Goal: Complete application form

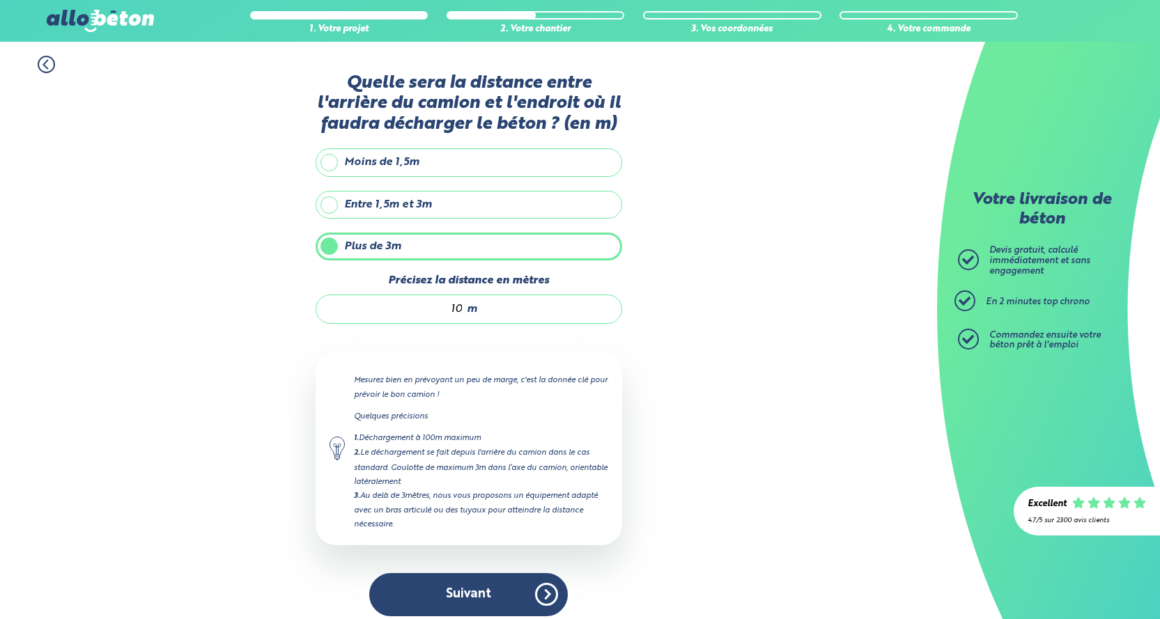
click at [509, 592] on button "Suivant" at bounding box center [468, 594] width 199 height 43
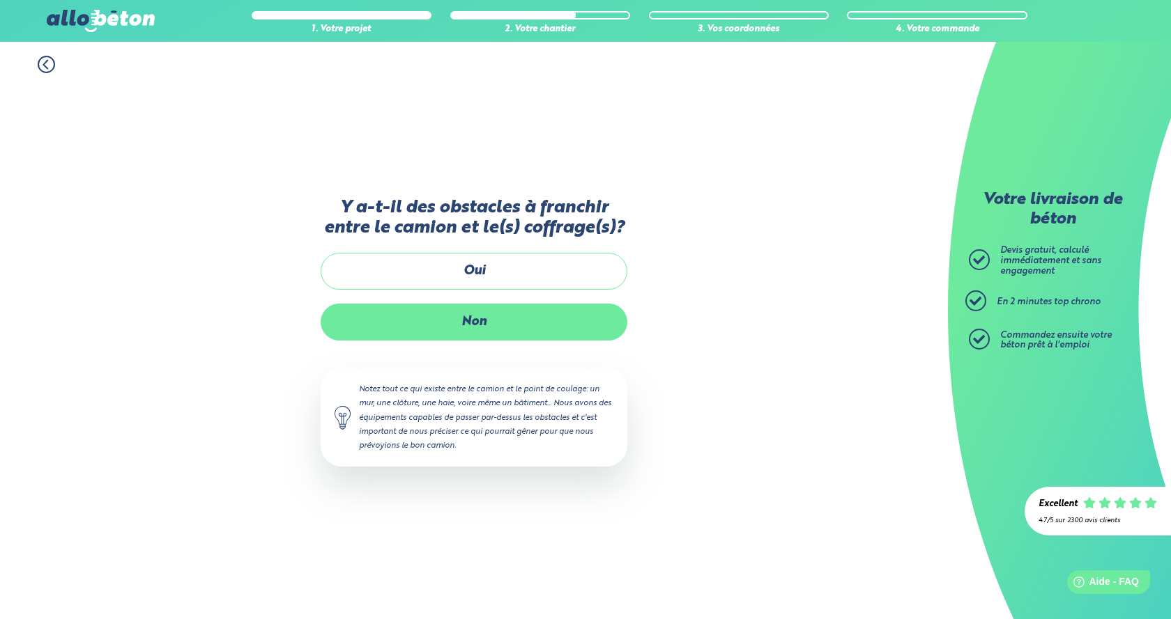
click at [492, 320] on label "Non" at bounding box center [474, 322] width 307 height 37
click at [0, 0] on input "Non" at bounding box center [0, 0] width 0 height 0
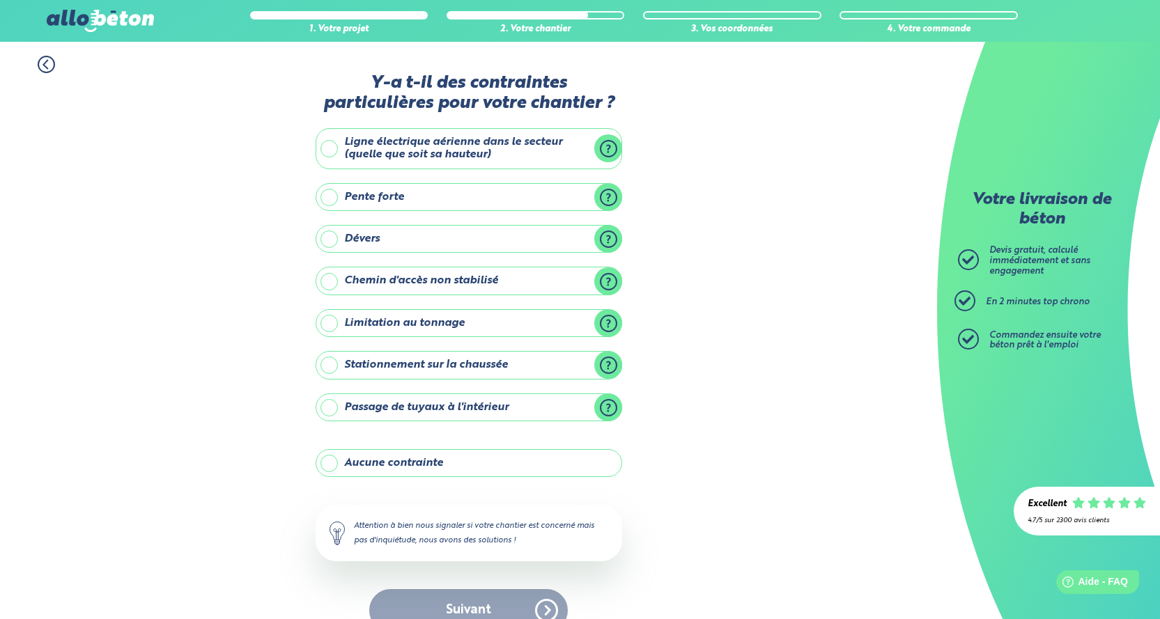
click at [329, 465] on label "Aucune contrainte" at bounding box center [469, 463] width 307 height 28
click at [0, 0] on input "Aucune contrainte" at bounding box center [0, 0] width 0 height 0
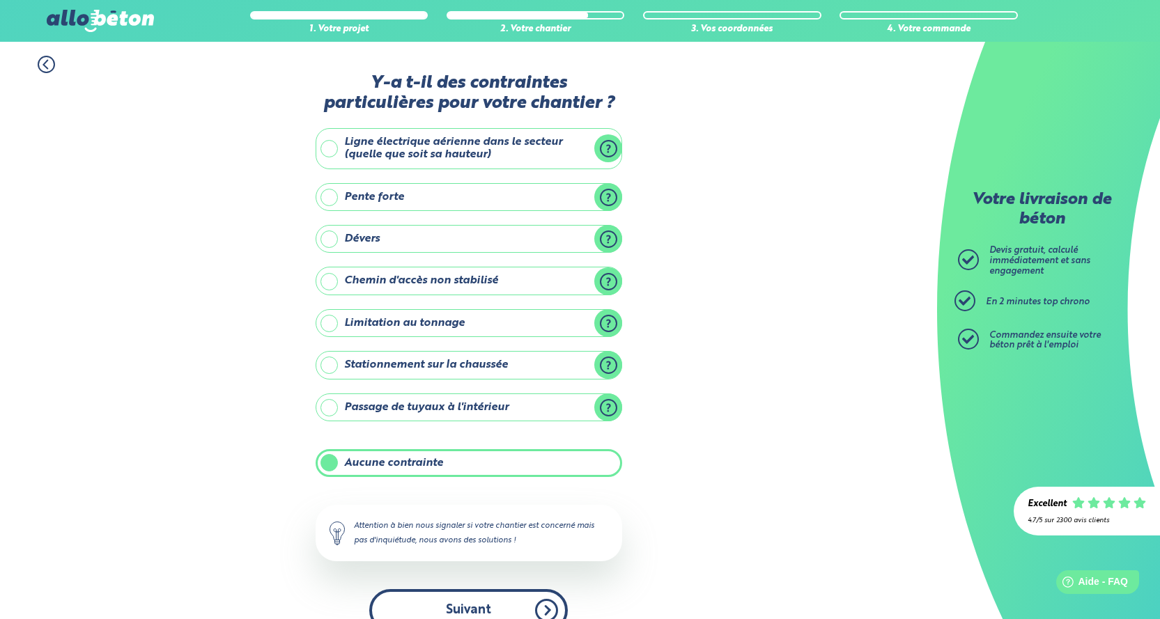
click at [463, 610] on button "Suivant" at bounding box center [468, 610] width 199 height 43
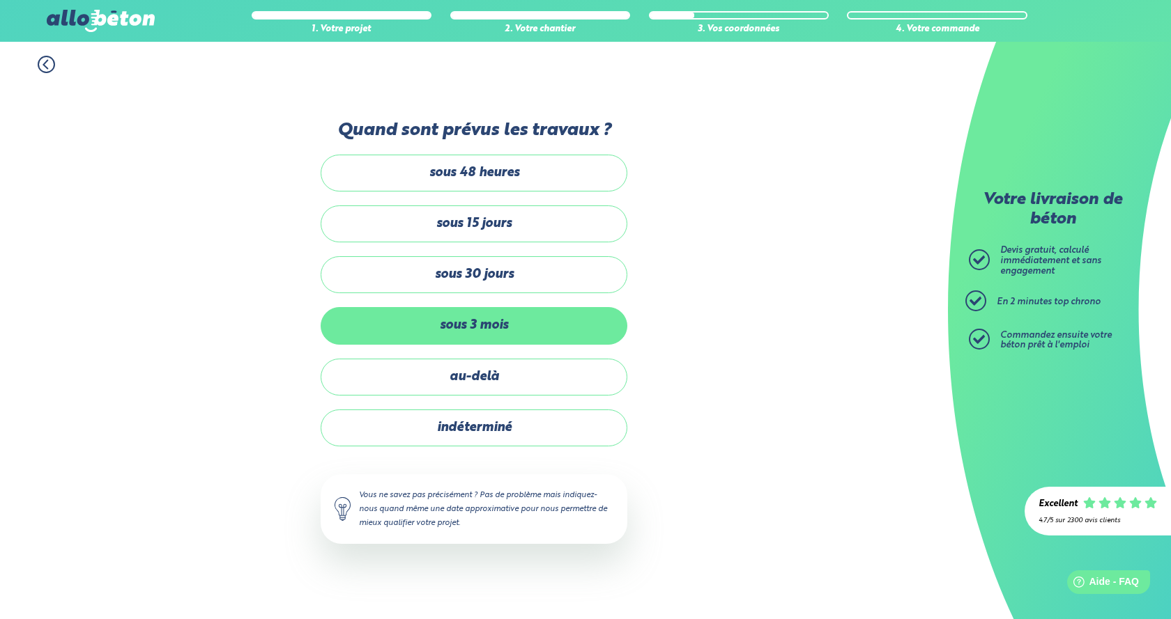
click at [514, 321] on label "sous 3 mois" at bounding box center [474, 325] width 307 height 37
click at [0, 0] on input "sous 3 mois" at bounding box center [0, 0] width 0 height 0
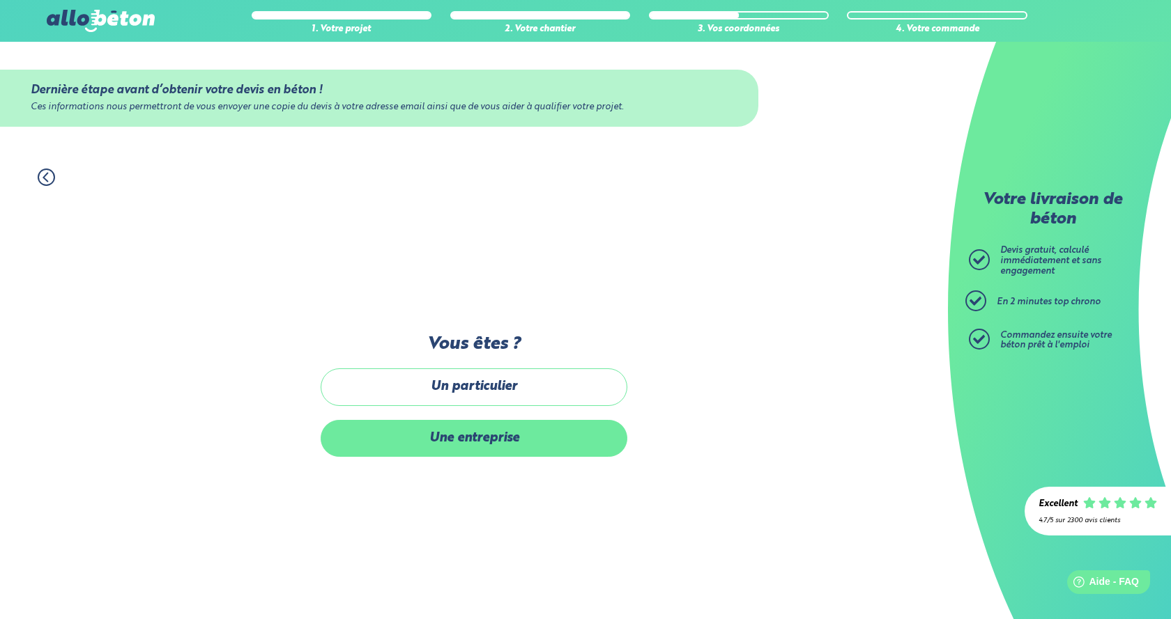
click at [488, 440] on label "Une entreprise" at bounding box center [474, 438] width 307 height 37
click at [0, 0] on input "Une entreprise" at bounding box center [0, 0] width 0 height 0
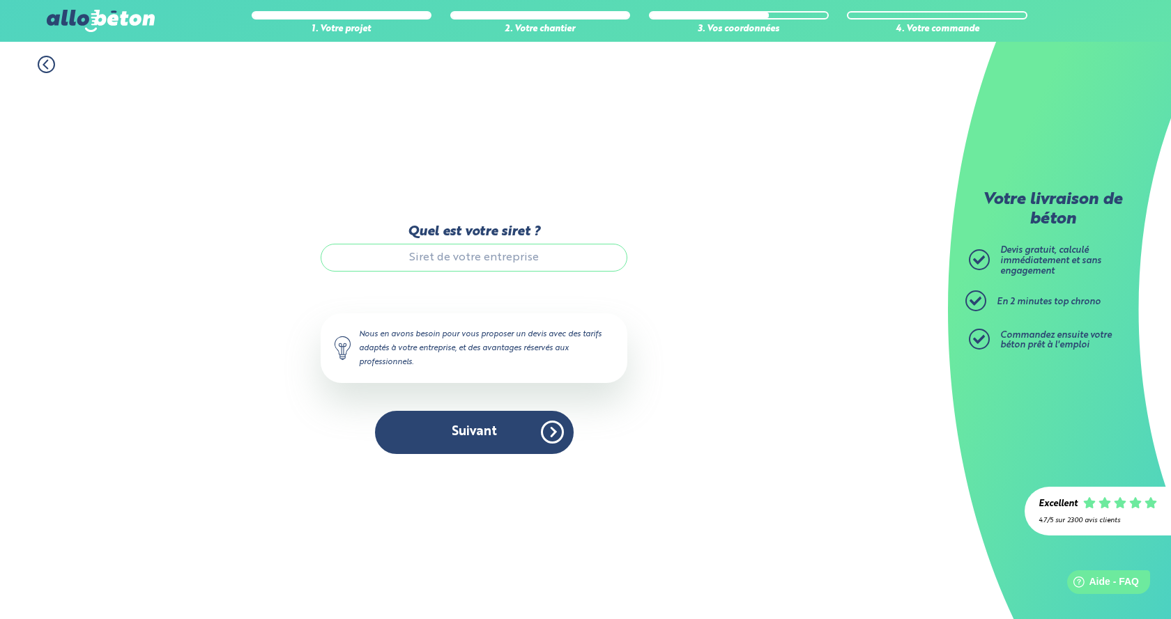
click at [477, 258] on input "Quel est votre siret ?" at bounding box center [474, 258] width 307 height 28
click at [40, 66] on icon at bounding box center [46, 64] width 17 height 17
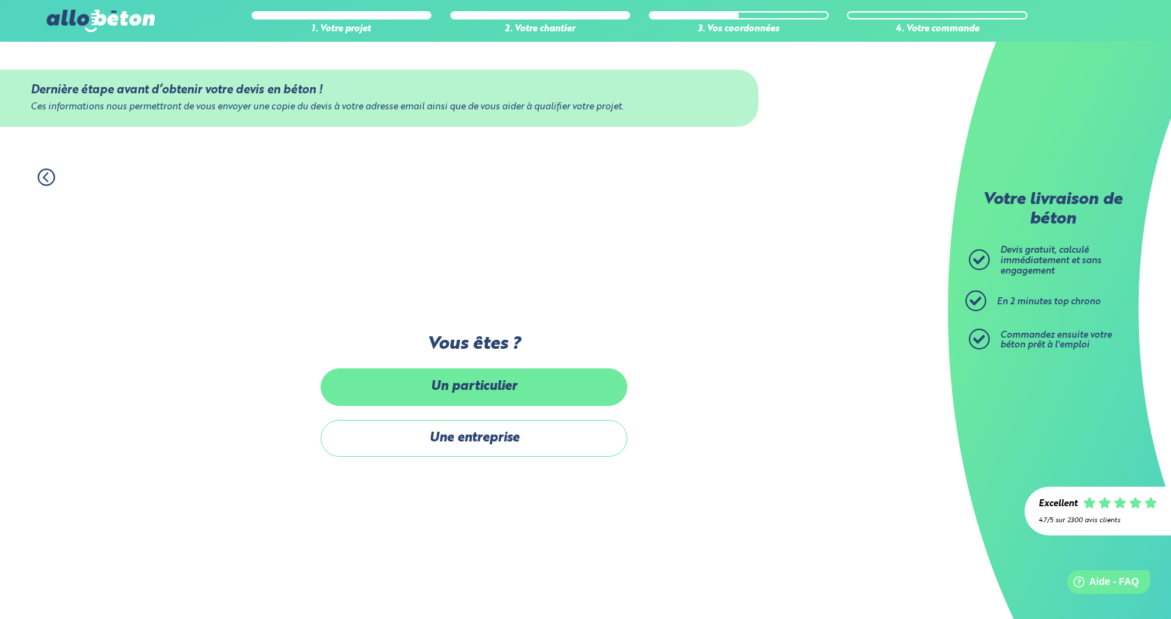
click at [495, 385] on label "Un particulier" at bounding box center [474, 387] width 307 height 37
click at [0, 0] on input "Un particulier" at bounding box center [0, 0] width 0 height 0
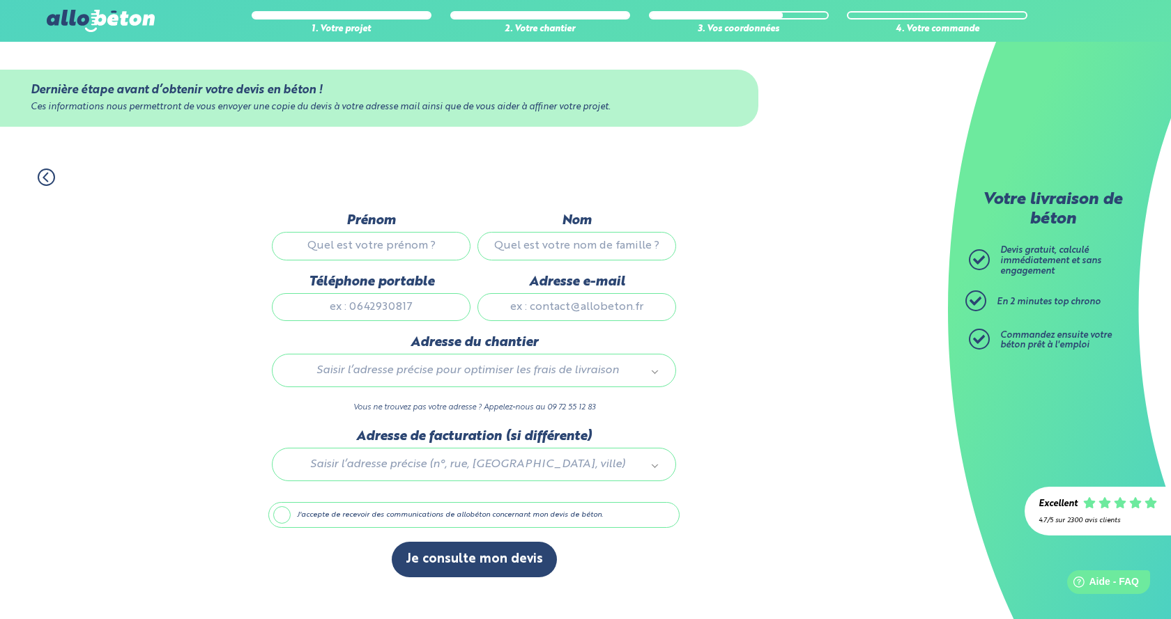
click at [373, 247] on input "Prénom" at bounding box center [371, 246] width 199 height 28
type input "christophe"
click at [535, 250] on input "Nom" at bounding box center [576, 246] width 199 height 28
type input "duthilleul"
click at [359, 300] on input "Téléphone portable" at bounding box center [371, 307] width 199 height 28
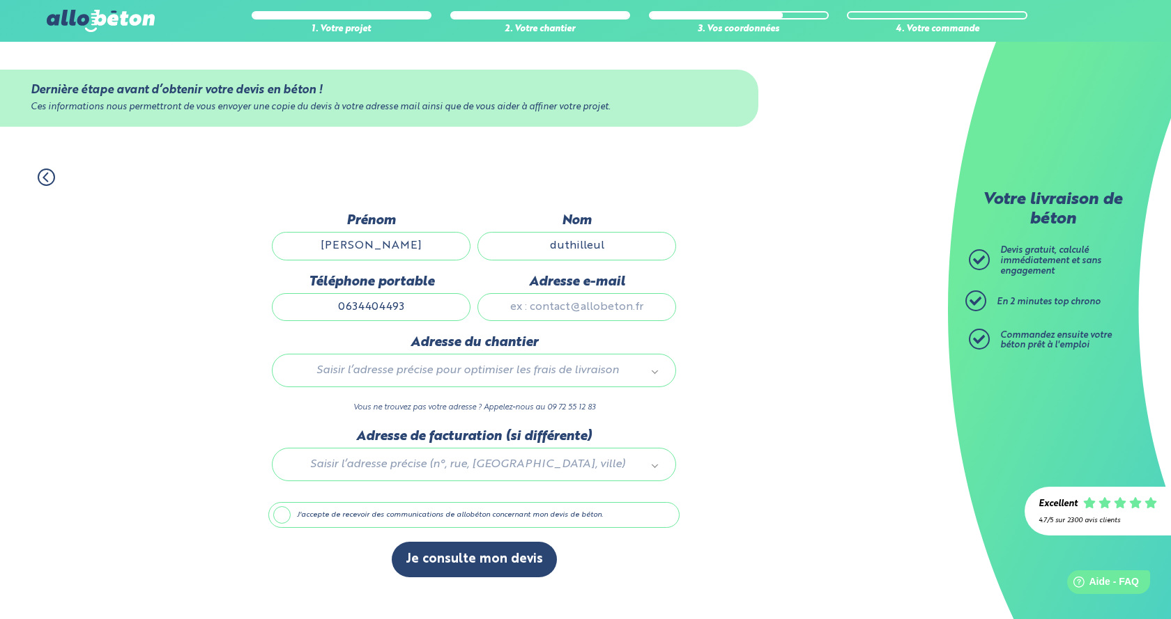
type input "0634404493"
click at [553, 302] on input "Adresse e-mail" at bounding box center [576, 307] width 199 height 28
type input "chritophe.duthilleul@cud.fr"
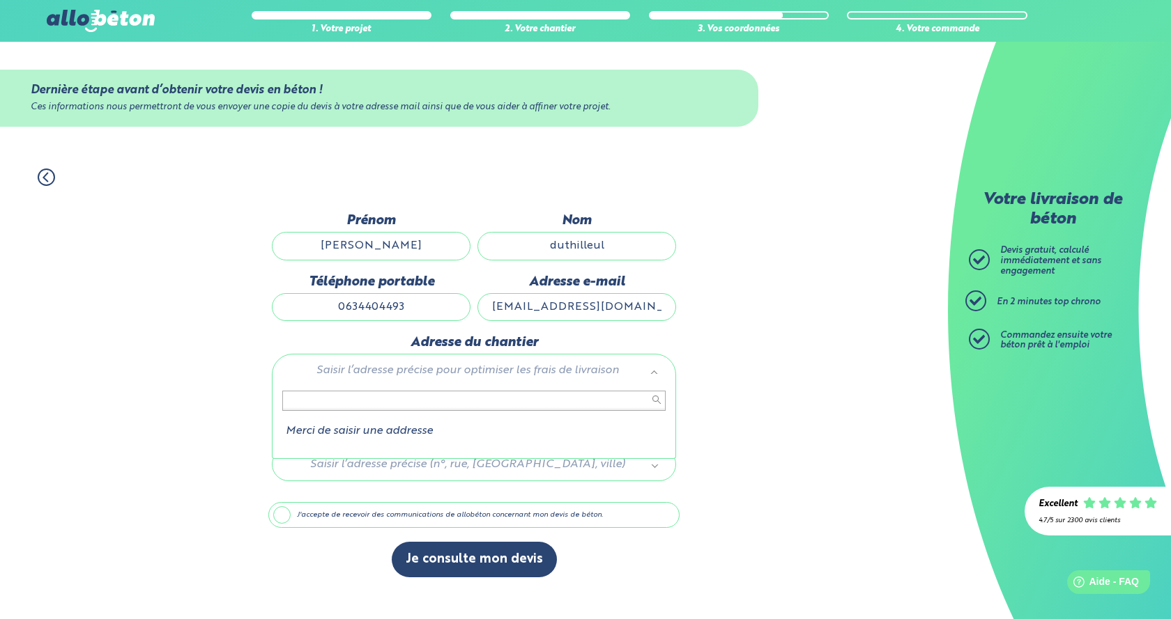
click at [341, 399] on input "text" at bounding box center [473, 401] width 383 height 20
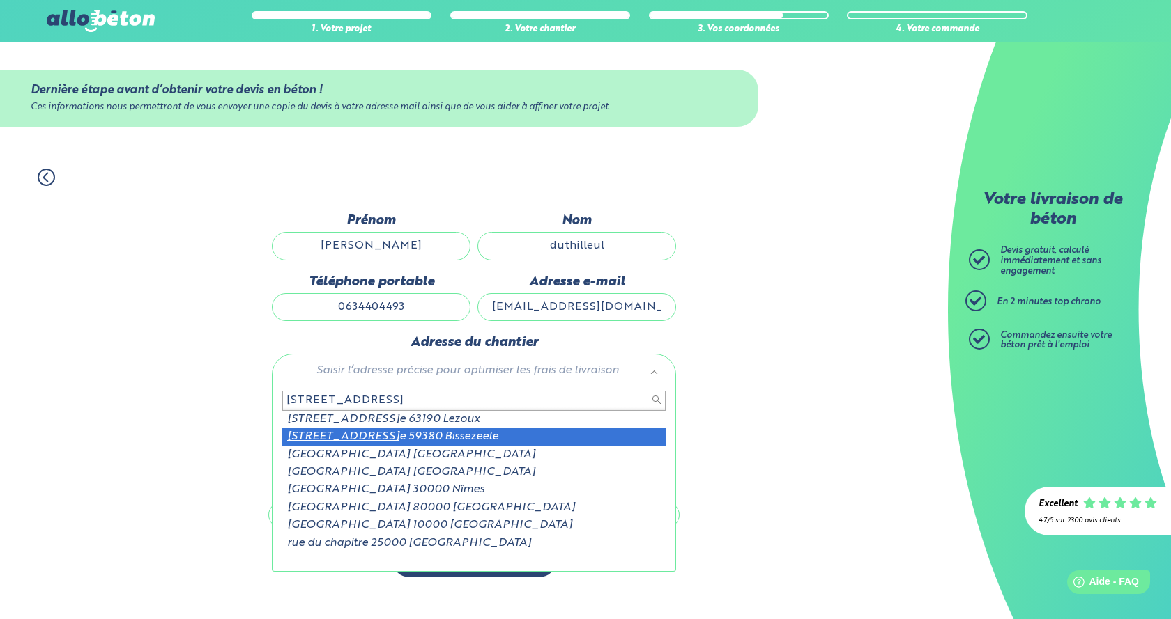
type input "88 rue du chapitr"
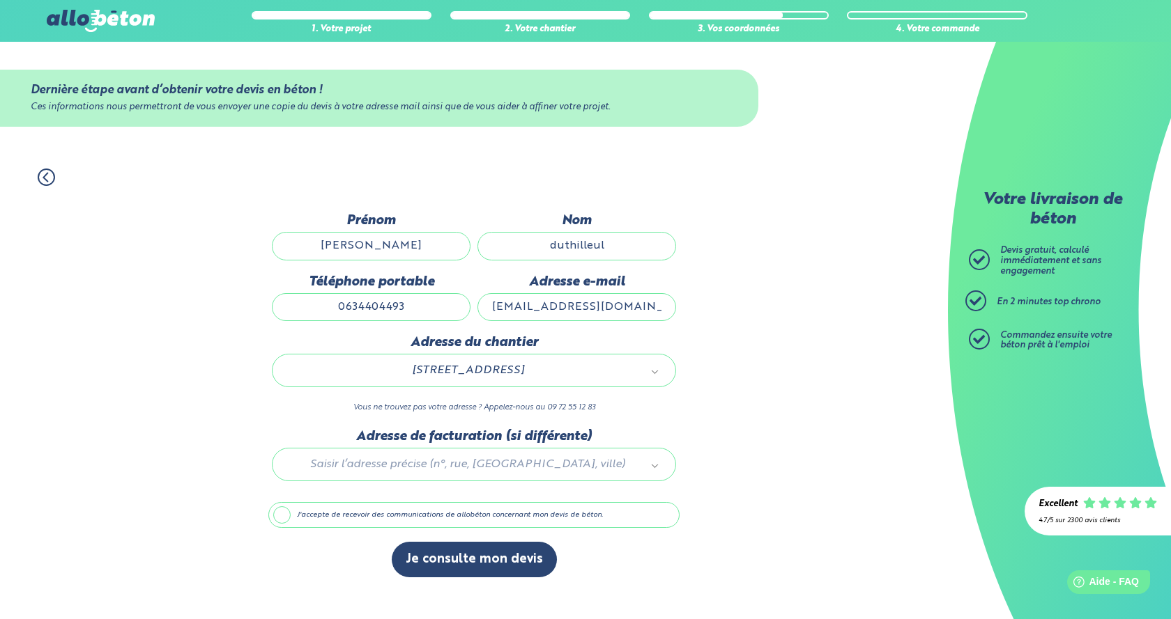
click at [281, 514] on label "J'accepte de recevoir des communications de allobéton concernant mon devis de b…" at bounding box center [473, 515] width 411 height 26
click at [0, 0] on input "J'accepte de recevoir des communications de allobéton concernant mon devis de b…" at bounding box center [0, 0] width 0 height 0
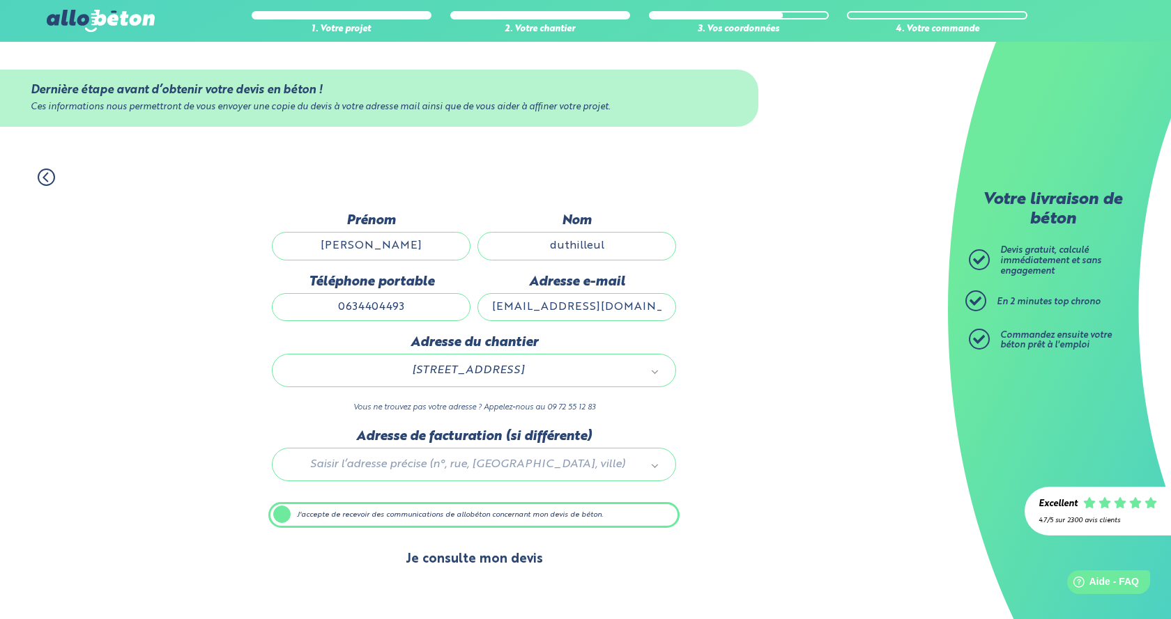
click at [463, 564] on button "Je consulte mon devis" at bounding box center [474, 560] width 165 height 36
